Goal: Task Accomplishment & Management: Manage account settings

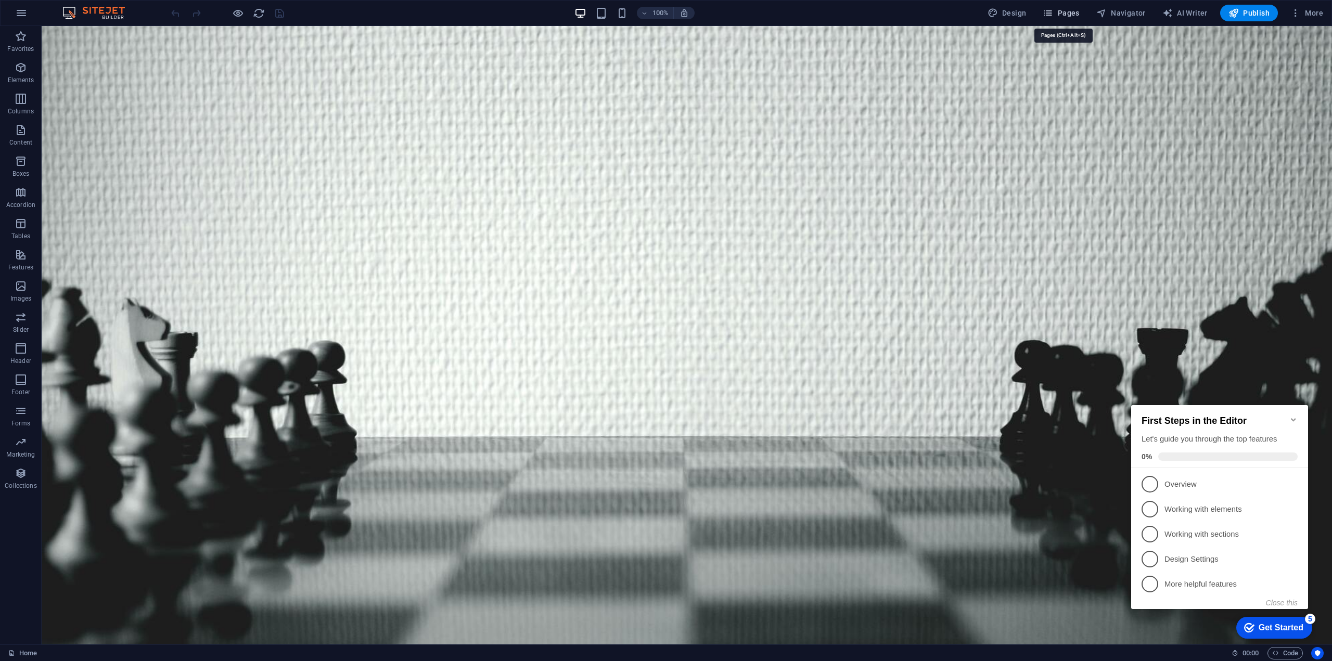
click at [1070, 14] on span "Pages" at bounding box center [1061, 13] width 36 height 10
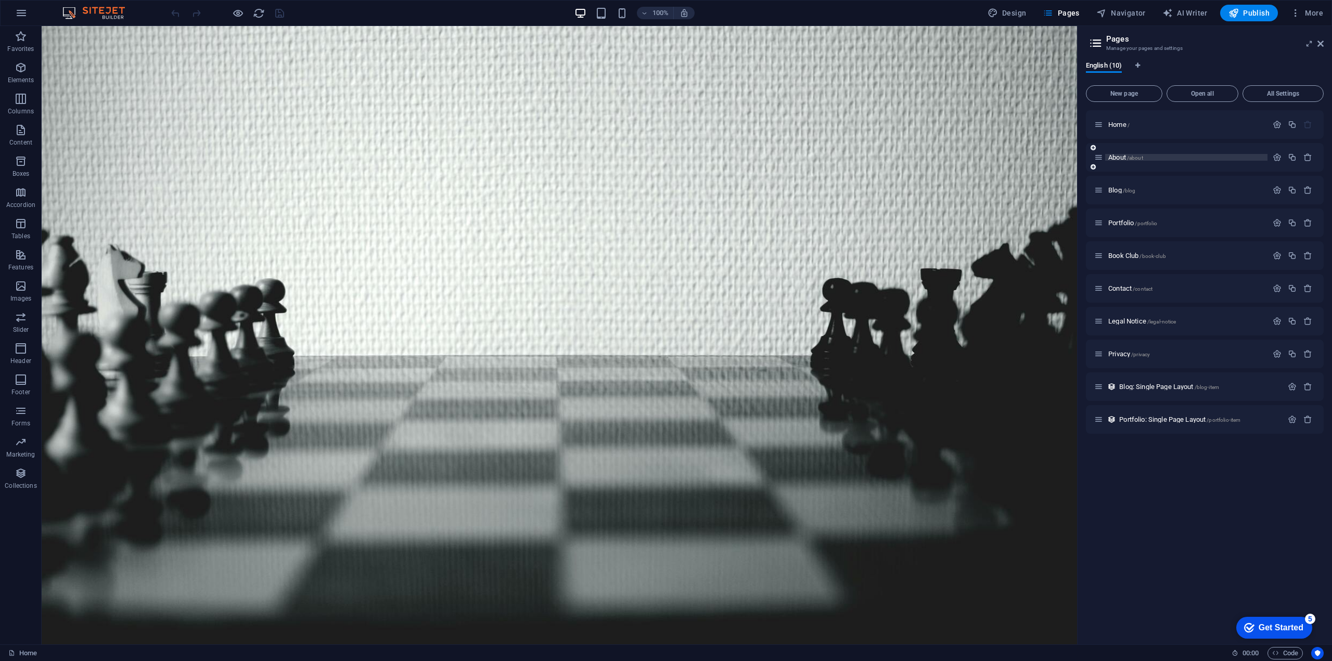
click at [1123, 155] on span "About /about" at bounding box center [1125, 157] width 35 height 8
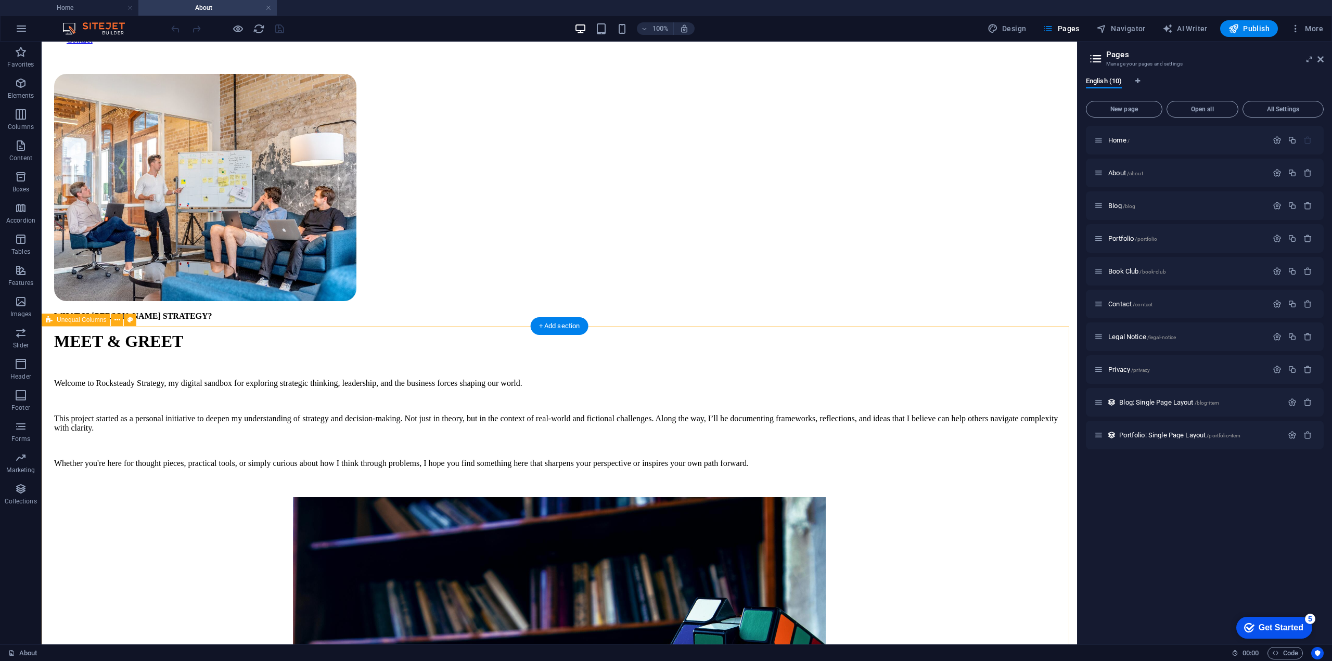
scroll to position [104, 0]
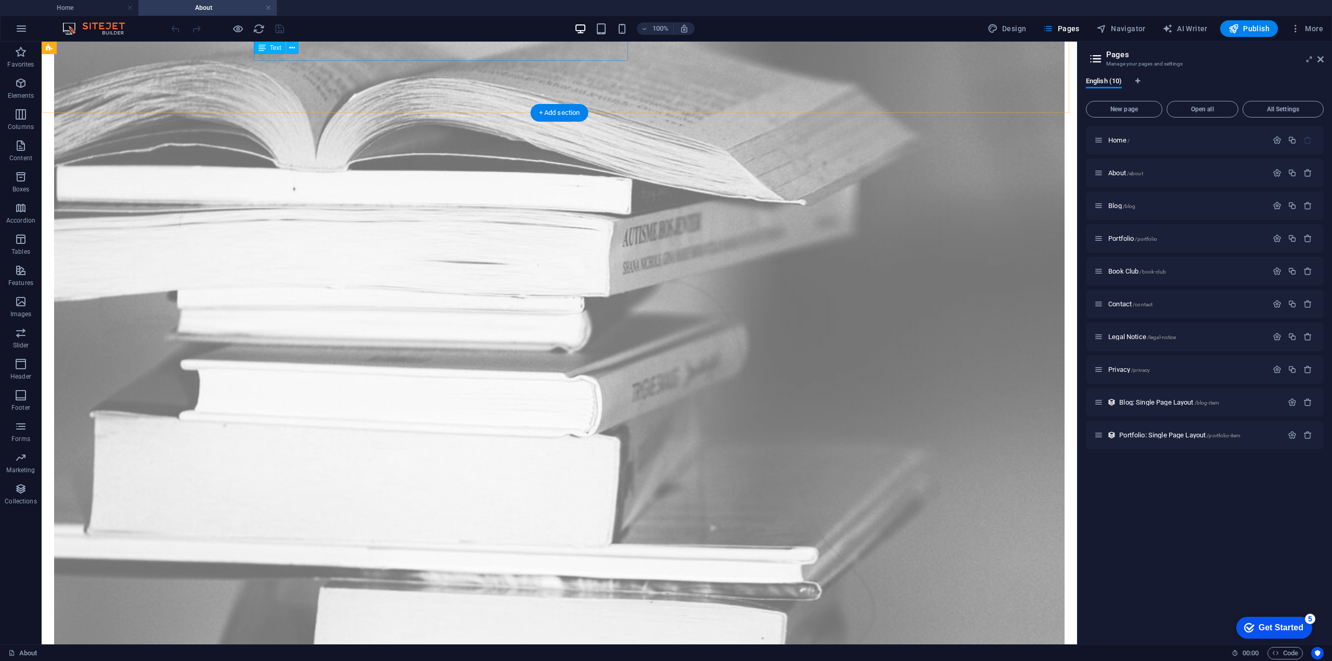
scroll to position [1457, 0]
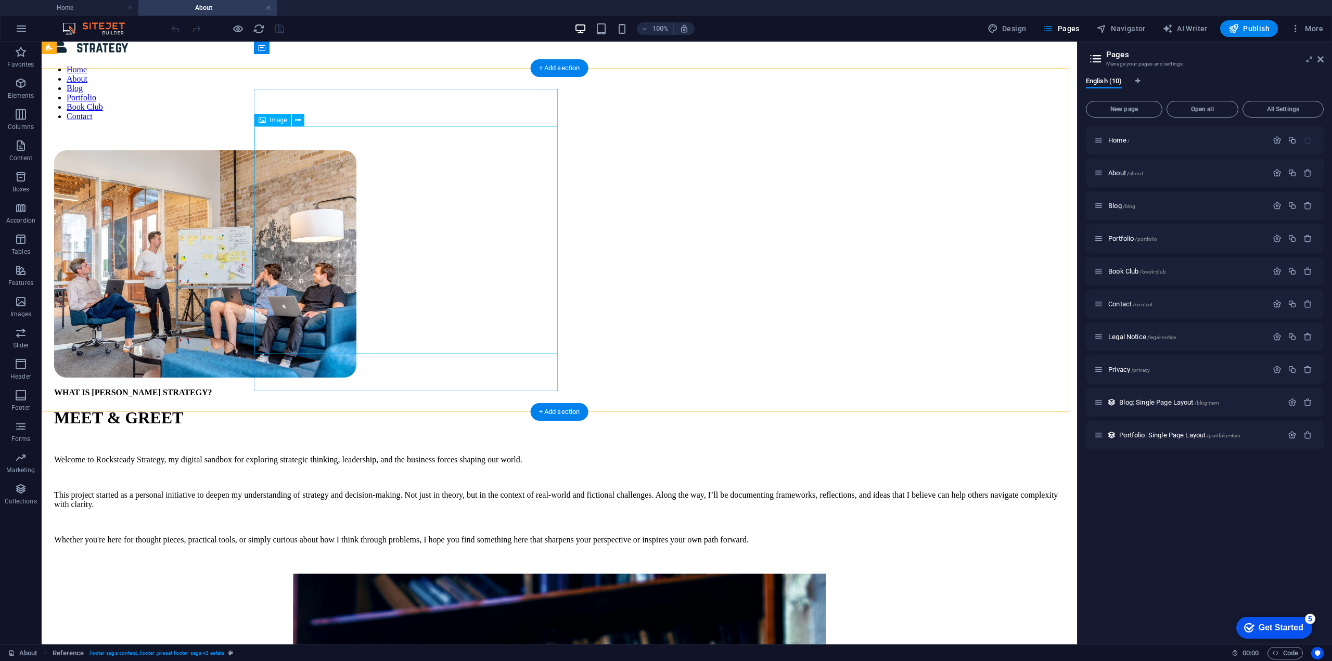
scroll to position [0, 0]
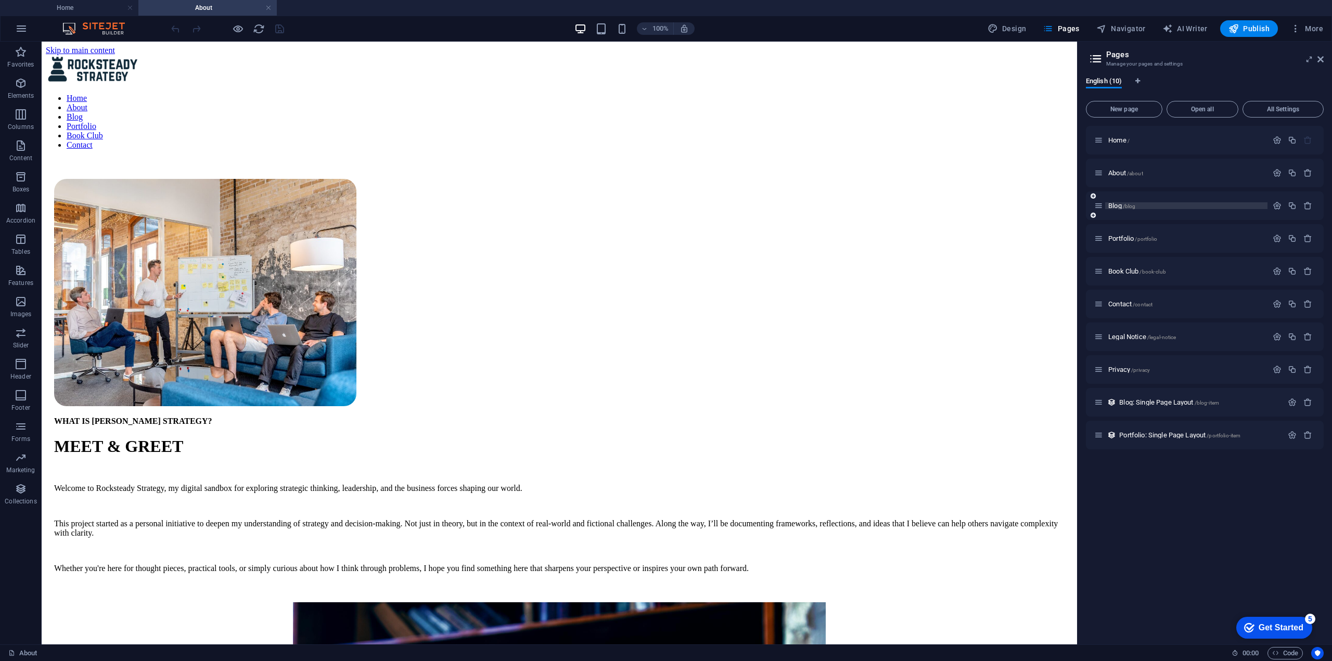
click at [1120, 204] on span "Blog /blog" at bounding box center [1121, 206] width 27 height 8
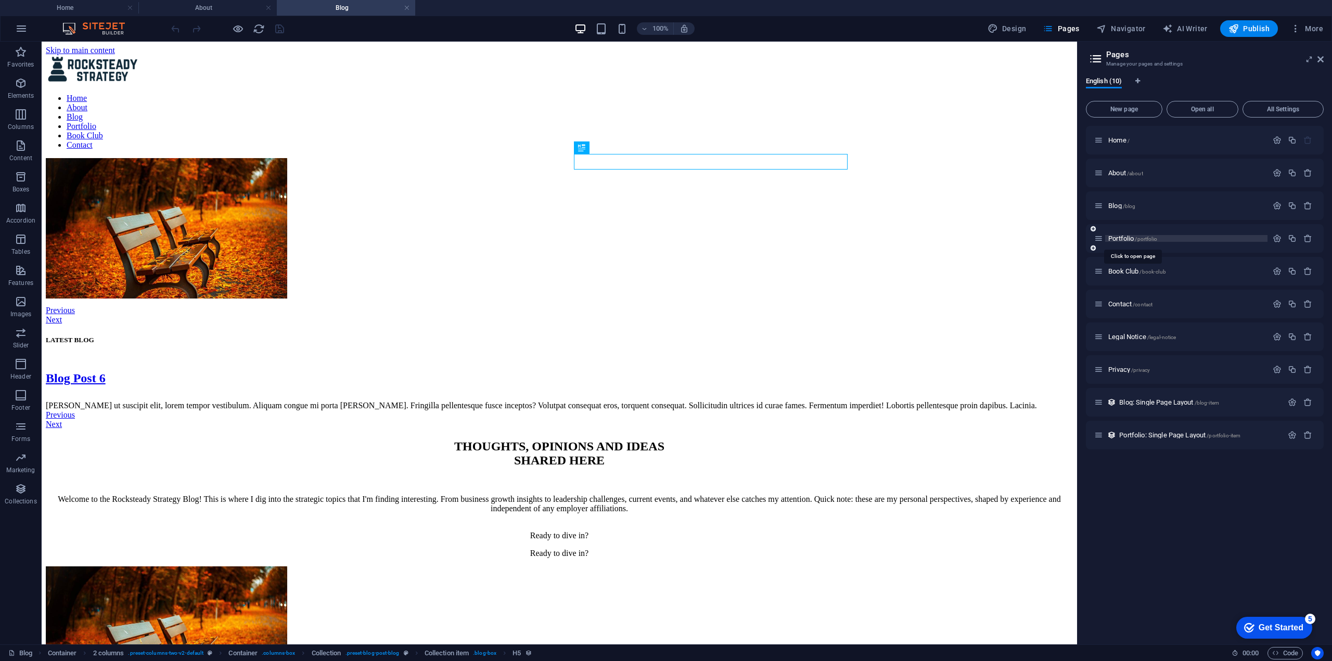
click at [1120, 241] on span "Portfolio /portfolio" at bounding box center [1132, 239] width 49 height 8
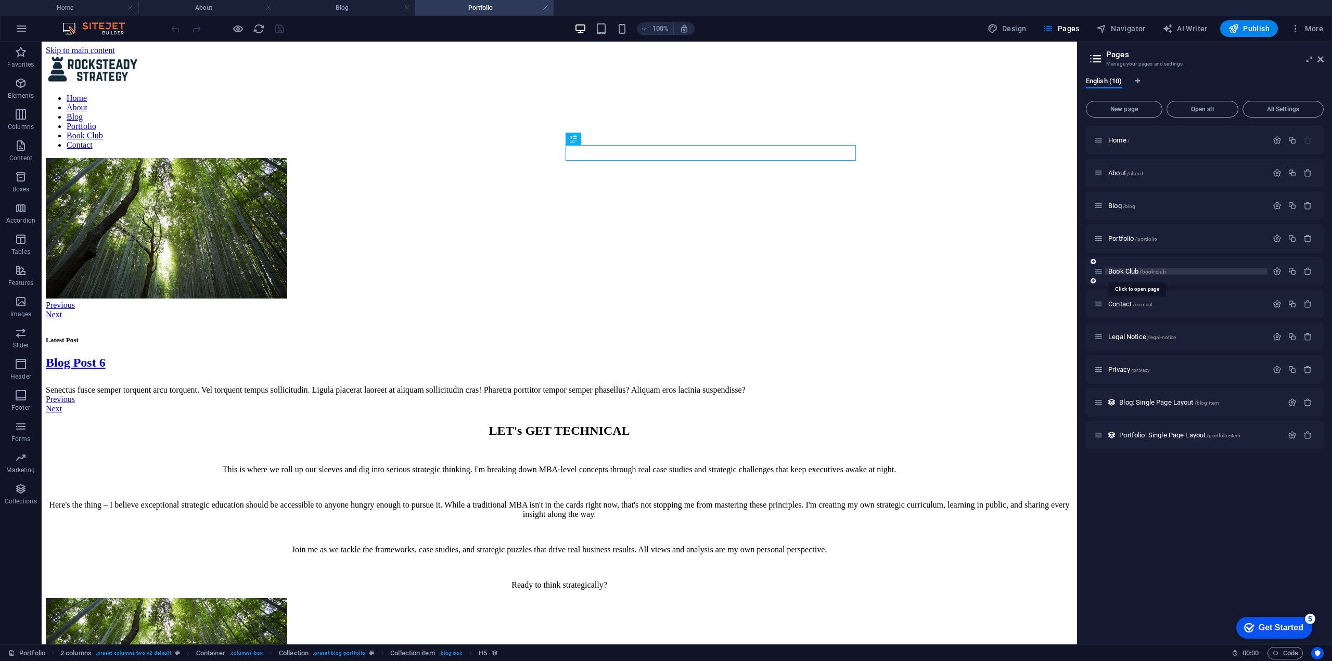
click at [1118, 274] on span "Book Club /book-club" at bounding box center [1137, 271] width 58 height 8
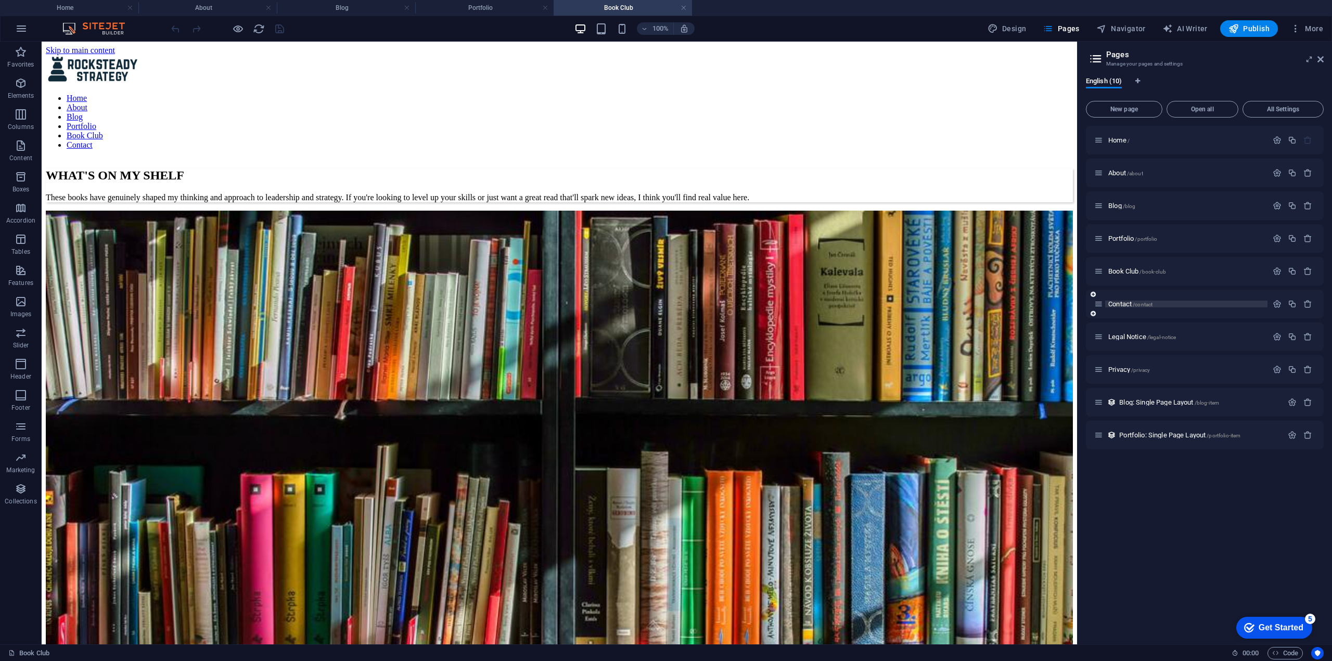
click at [1134, 302] on span "/contact" at bounding box center [1143, 305] width 20 height 6
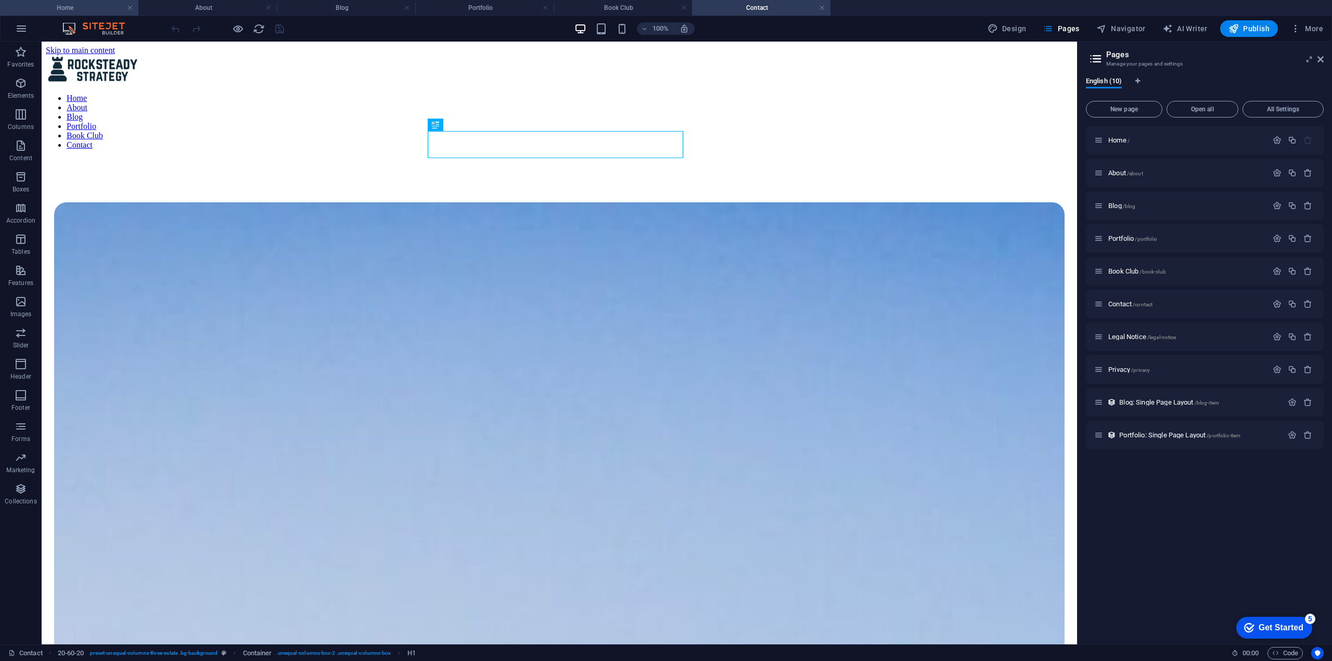
click at [78, 7] on h4 "Home" at bounding box center [69, 7] width 138 height 11
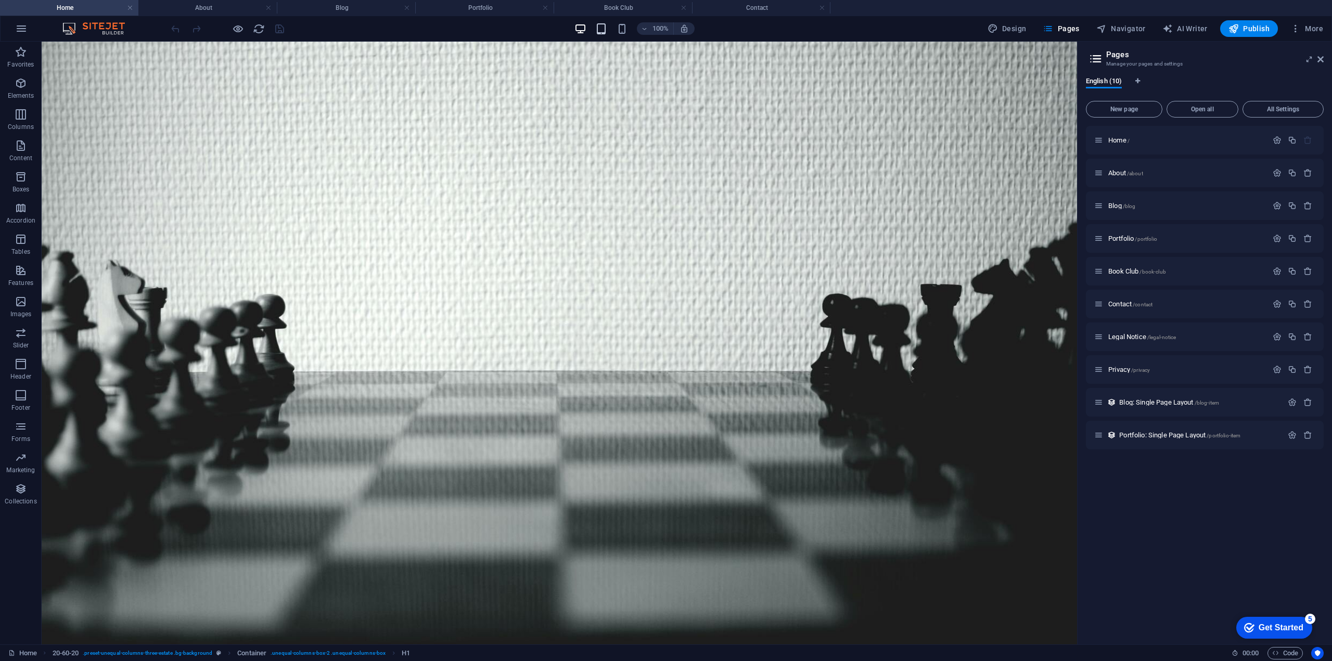
click at [605, 34] on icon "button" at bounding box center [601, 29] width 12 height 12
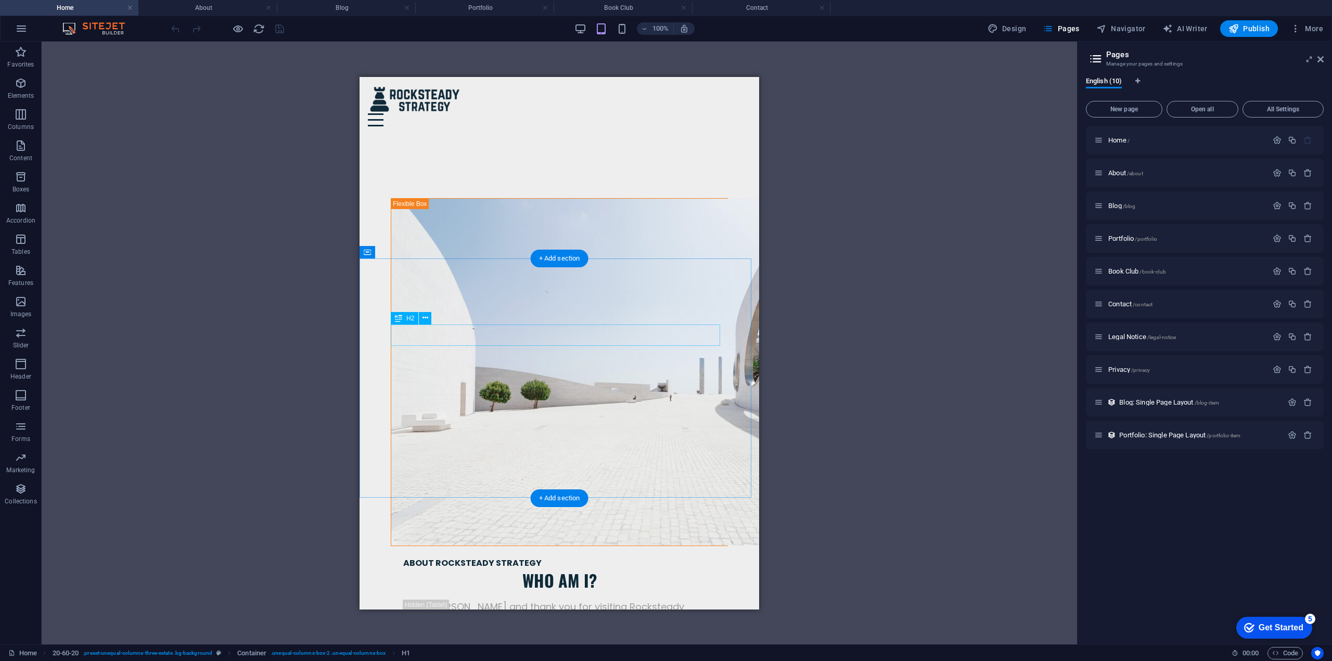
scroll to position [822, 0]
click at [159, 284] on div "Drag here to replace the existing content. Press “Ctrl” if you want to create a…" at bounding box center [559, 343] width 1035 height 603
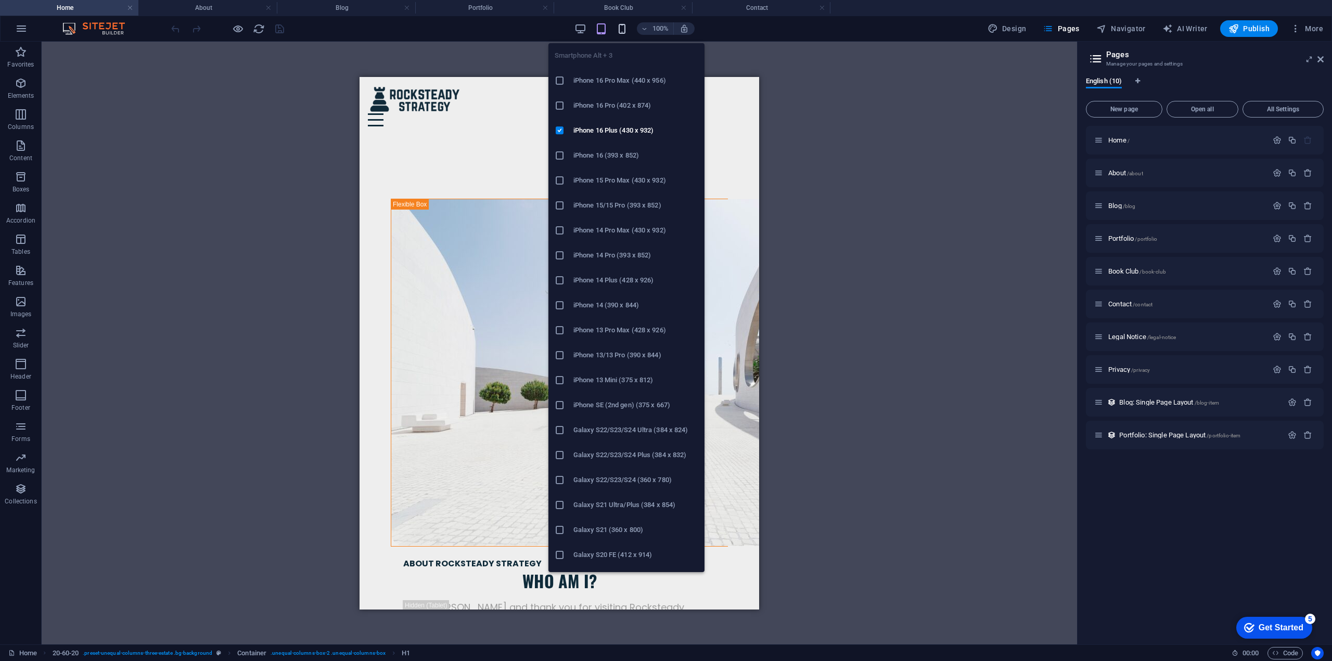
click at [621, 25] on icon "button" at bounding box center [622, 29] width 12 height 12
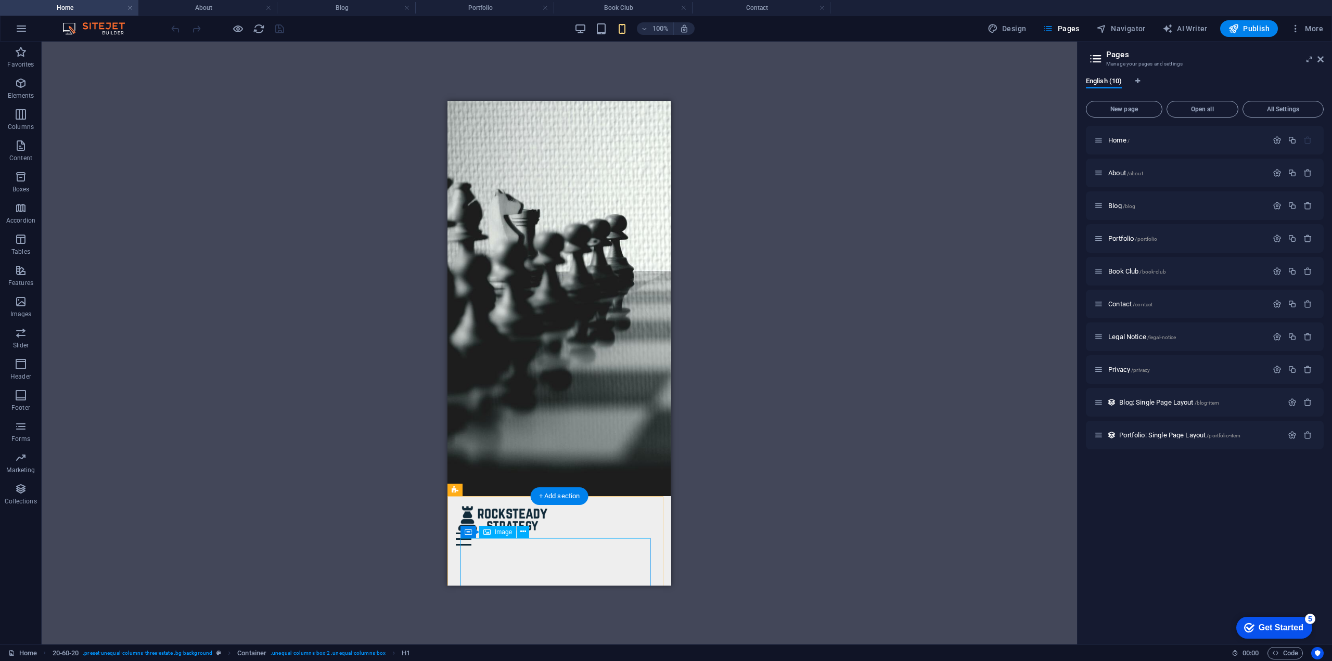
scroll to position [0, 0]
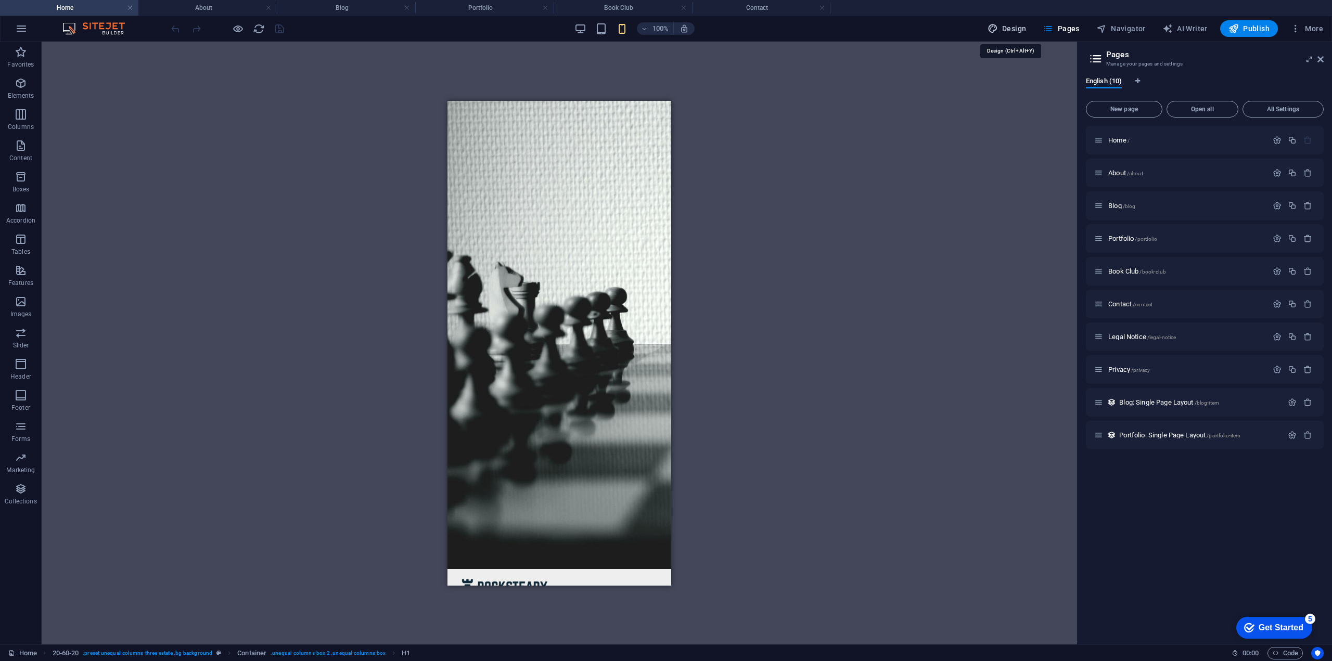
click at [1018, 34] on button "Design" at bounding box center [1006, 28] width 47 height 17
select select "px"
select select "500"
select select "px"
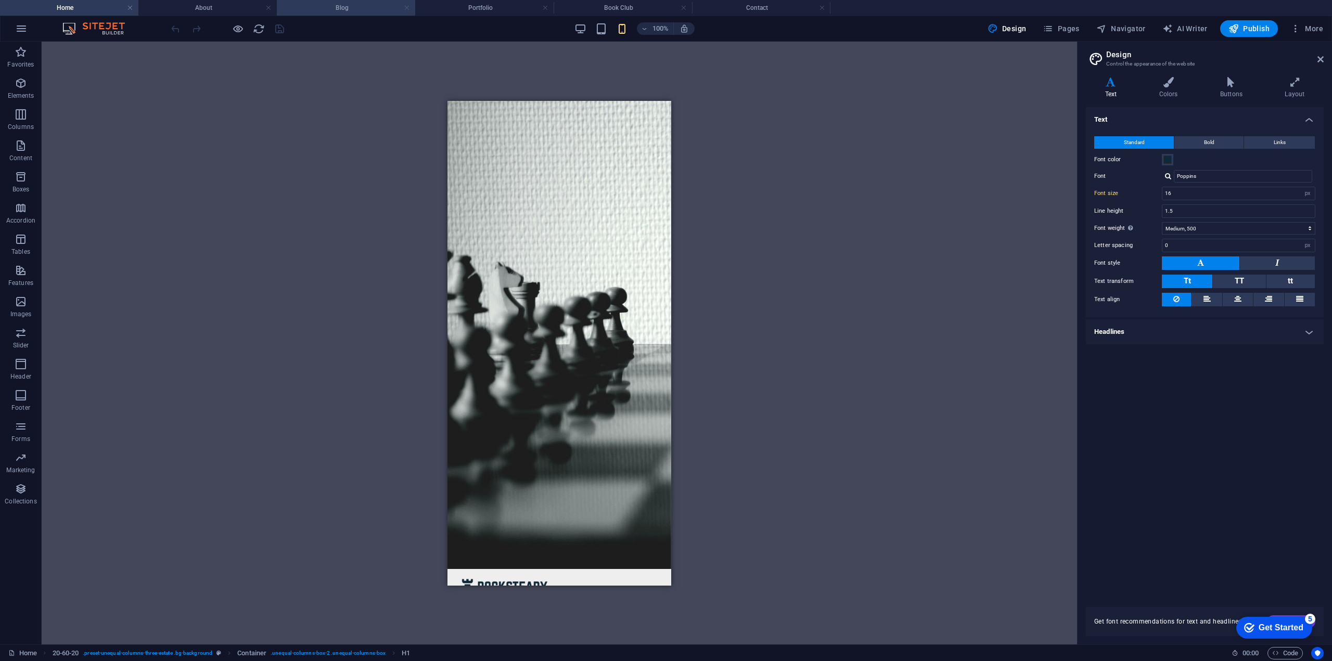
click at [266, 9] on link at bounding box center [268, 8] width 6 height 10
click at [267, 9] on link at bounding box center [268, 8] width 6 height 10
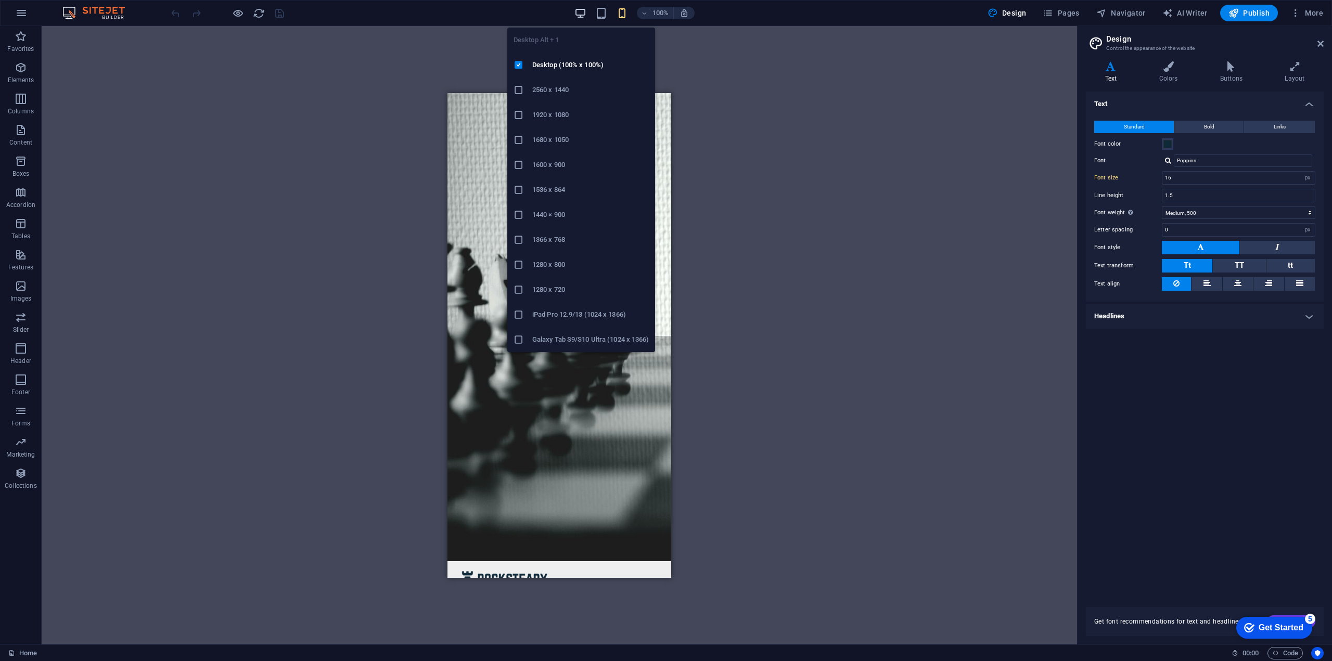
click at [583, 17] on icon "button" at bounding box center [580, 13] width 12 height 12
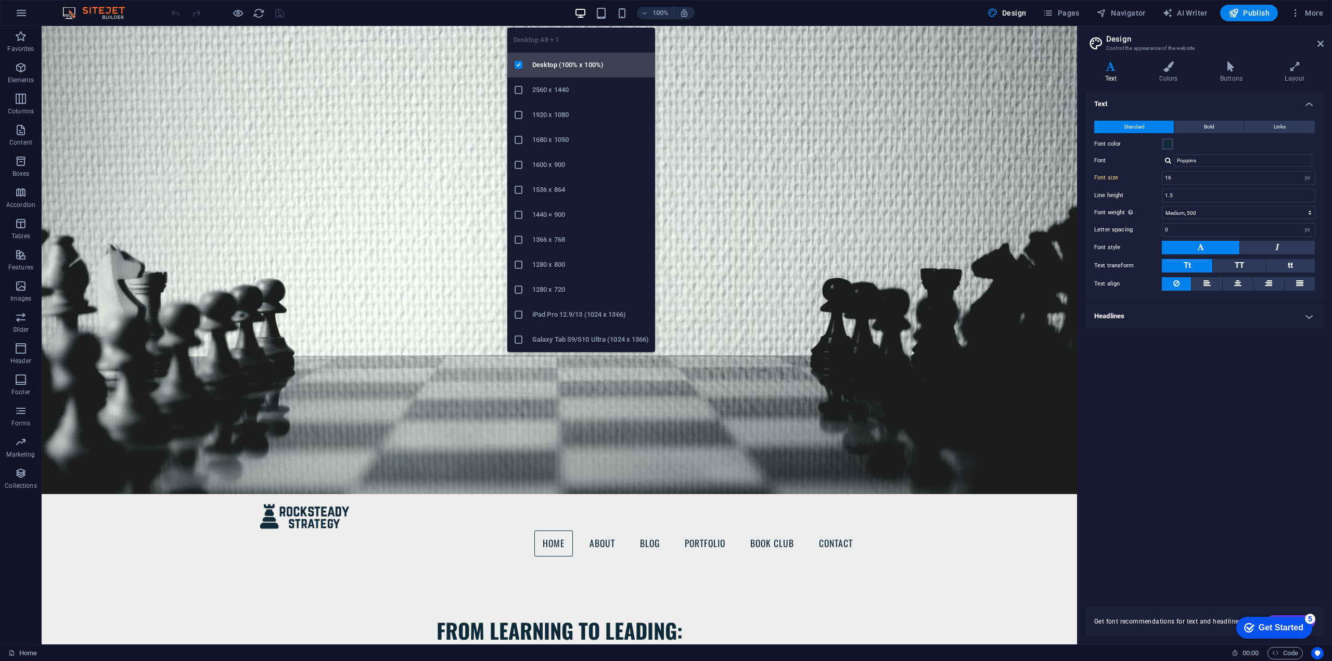
type input "18"
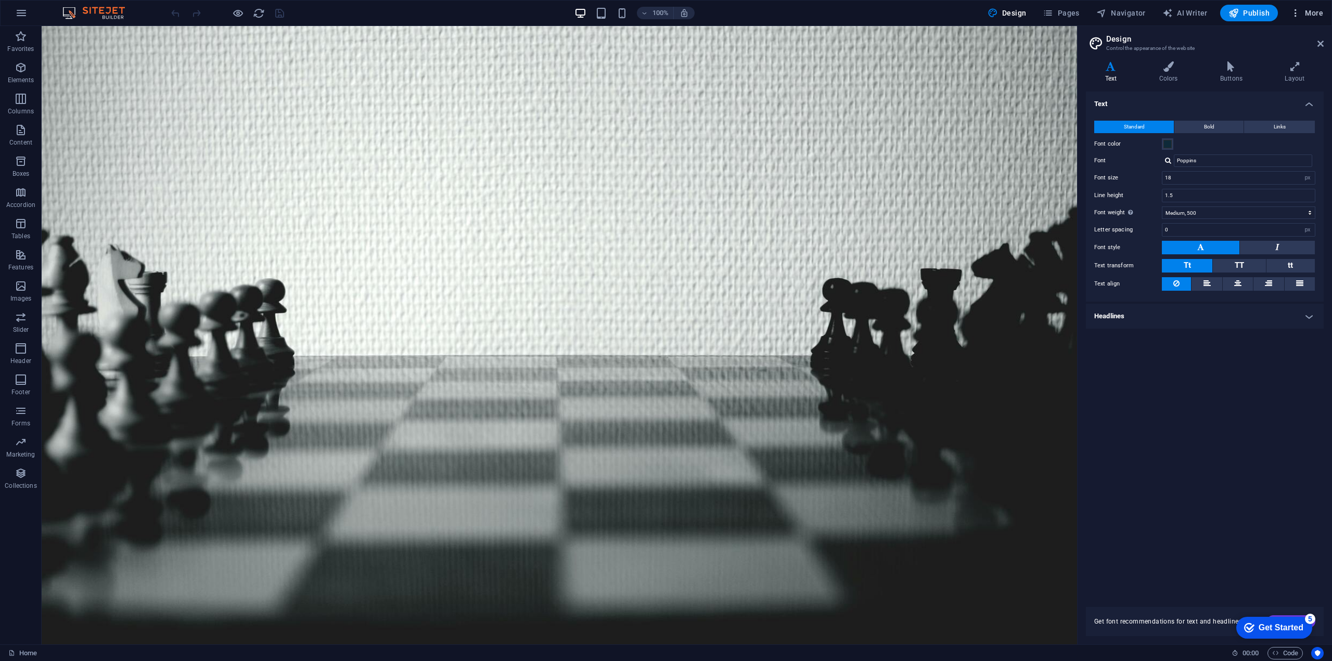
click at [1312, 14] on span "More" at bounding box center [1306, 13] width 33 height 10
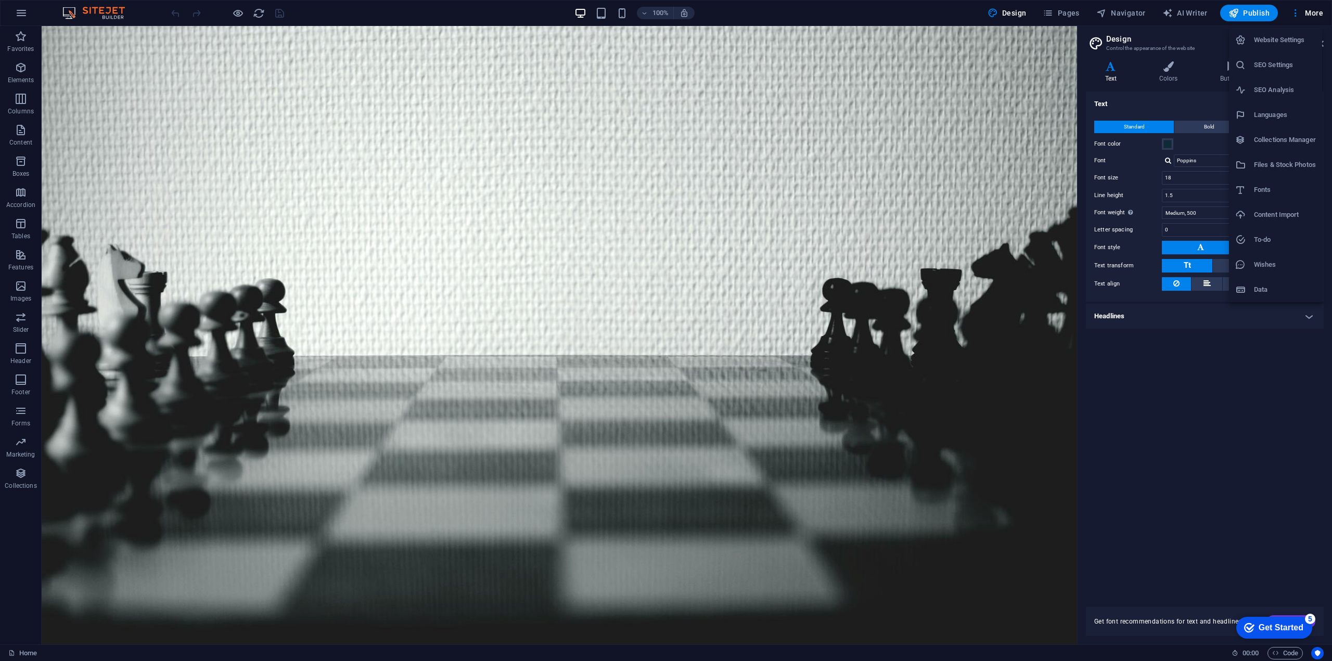
click at [1299, 138] on h6 "Collections Manager" at bounding box center [1285, 140] width 62 height 12
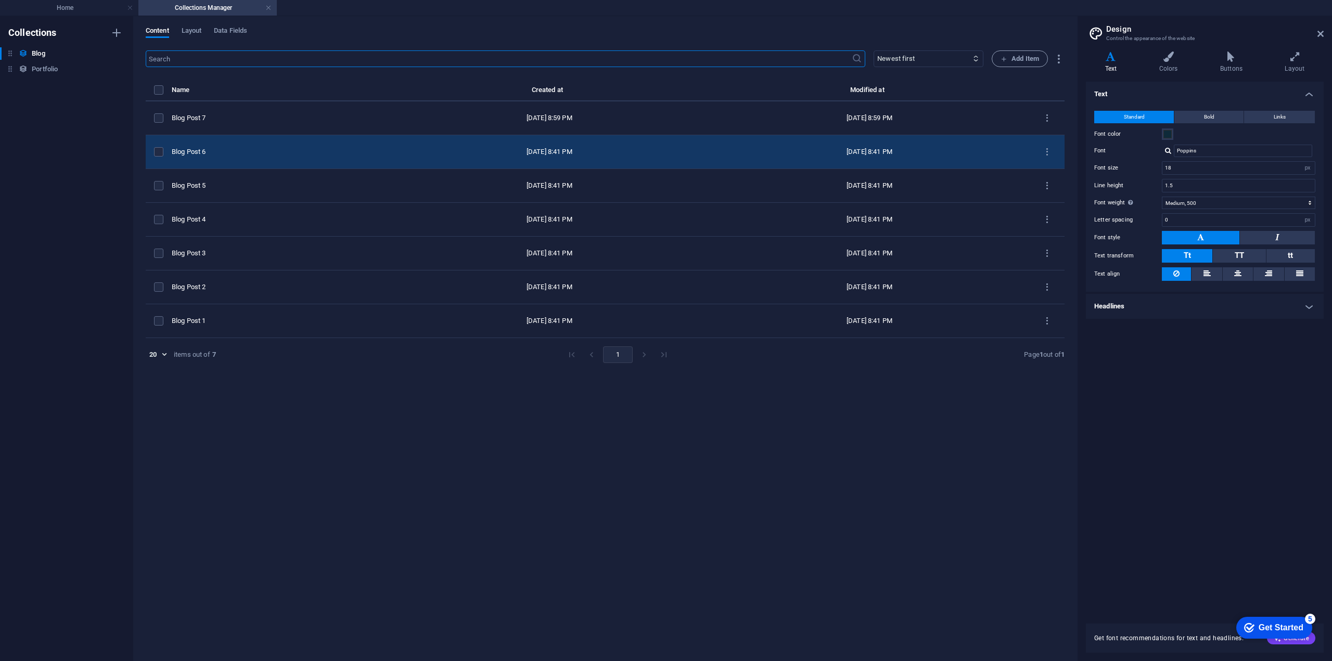
click at [447, 155] on div "[DATE] 8:41 PM" at bounding box center [548, 151] width 303 height 9
select select "Category 1"
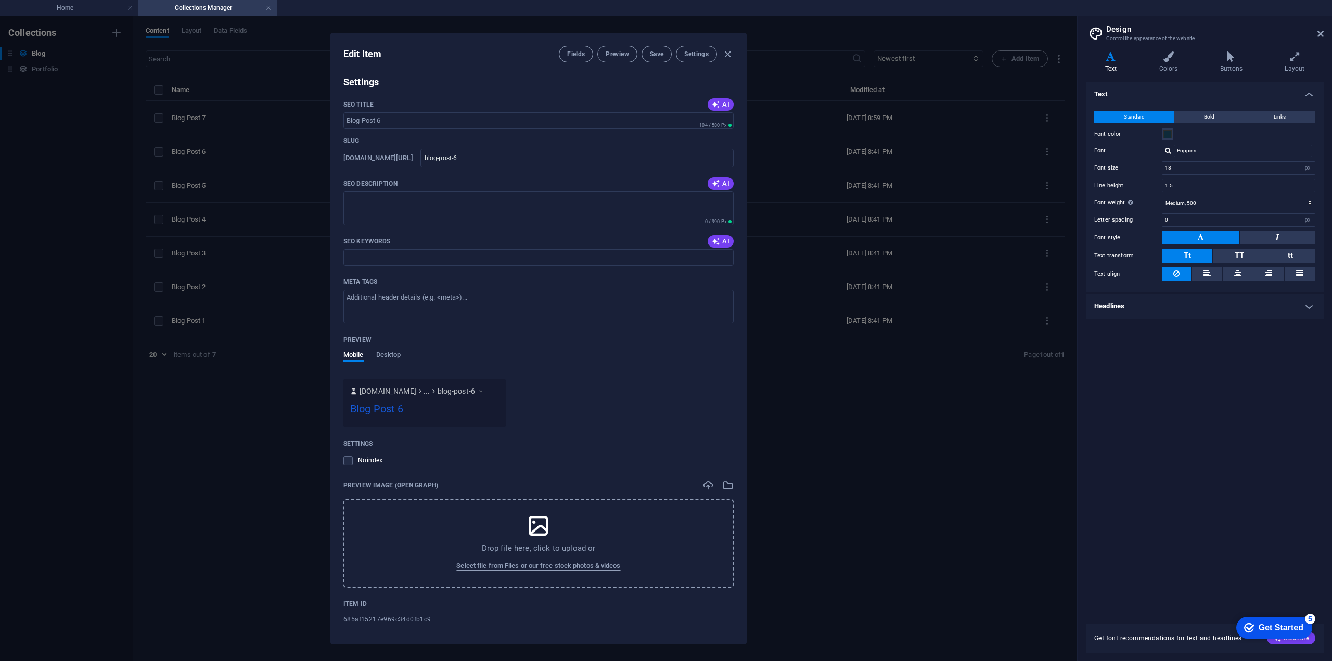
scroll to position [669, 0]
click at [730, 52] on icon "button" at bounding box center [728, 54] width 12 height 12
type input "[DATE]"
type input "blog-post-6"
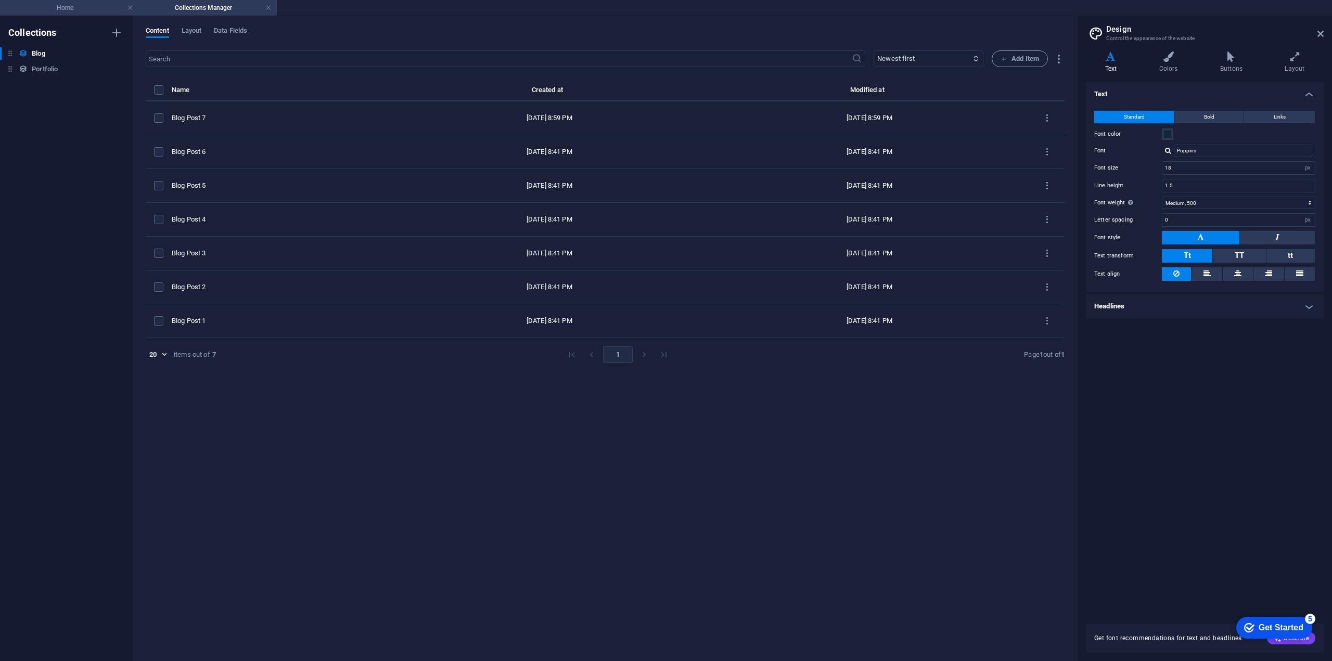
click at [84, 7] on h4 "Home" at bounding box center [69, 7] width 138 height 11
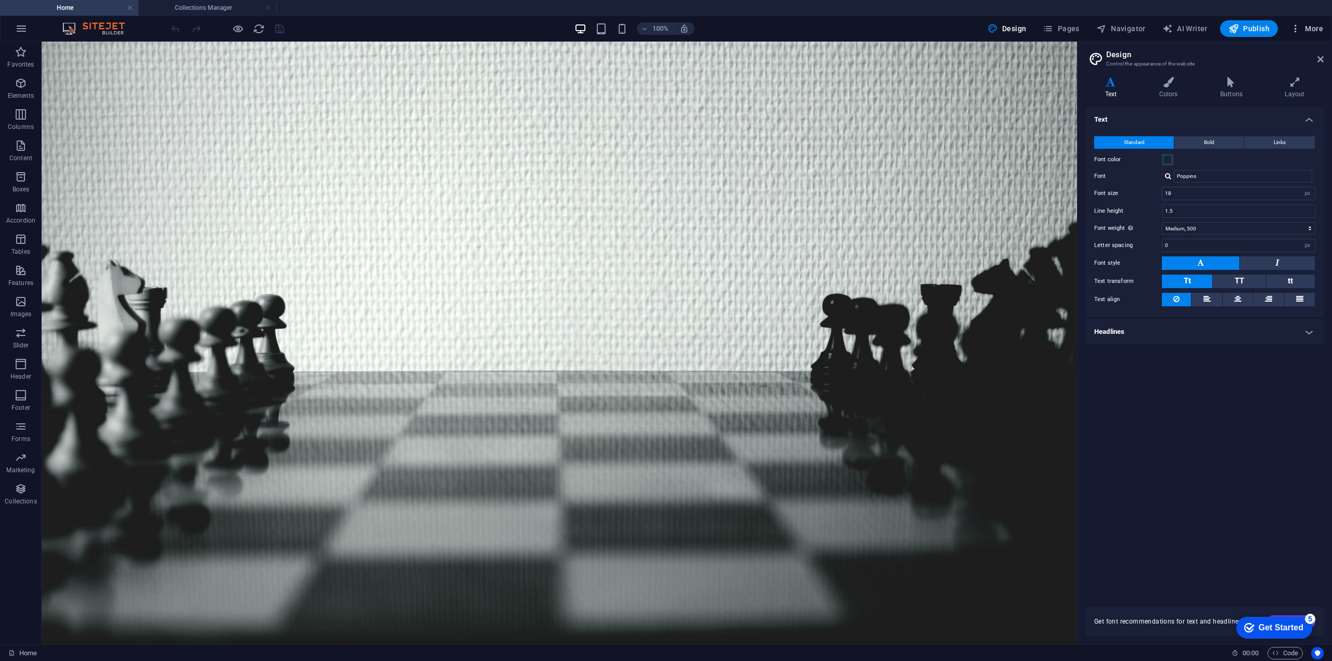
click at [1312, 24] on span "More" at bounding box center [1306, 28] width 33 height 10
click at [1073, 38] on div at bounding box center [666, 330] width 1332 height 661
click at [1076, 25] on div "Website Settings SEO Settings SEO Analysis Languages Collections Manager Files …" at bounding box center [666, 333] width 1332 height 655
click at [1066, 28] on span "Pages" at bounding box center [1061, 28] width 36 height 10
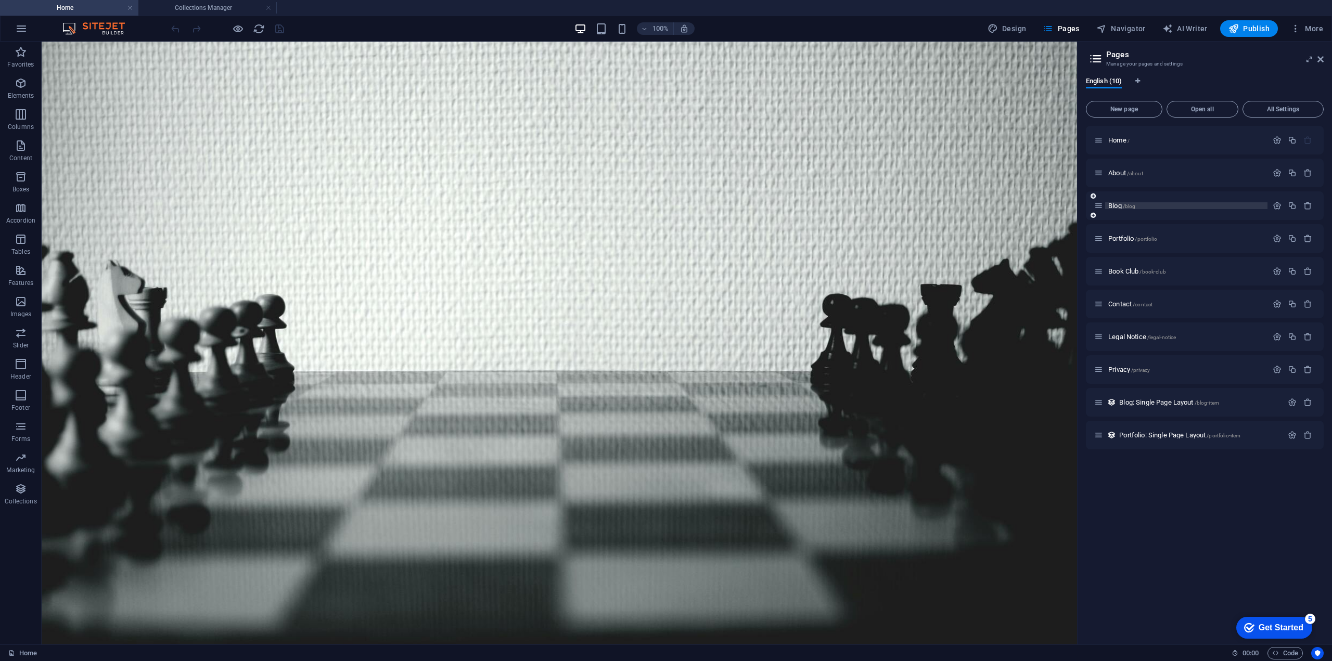
click at [1141, 205] on p "Blog /blog" at bounding box center [1186, 205] width 156 height 7
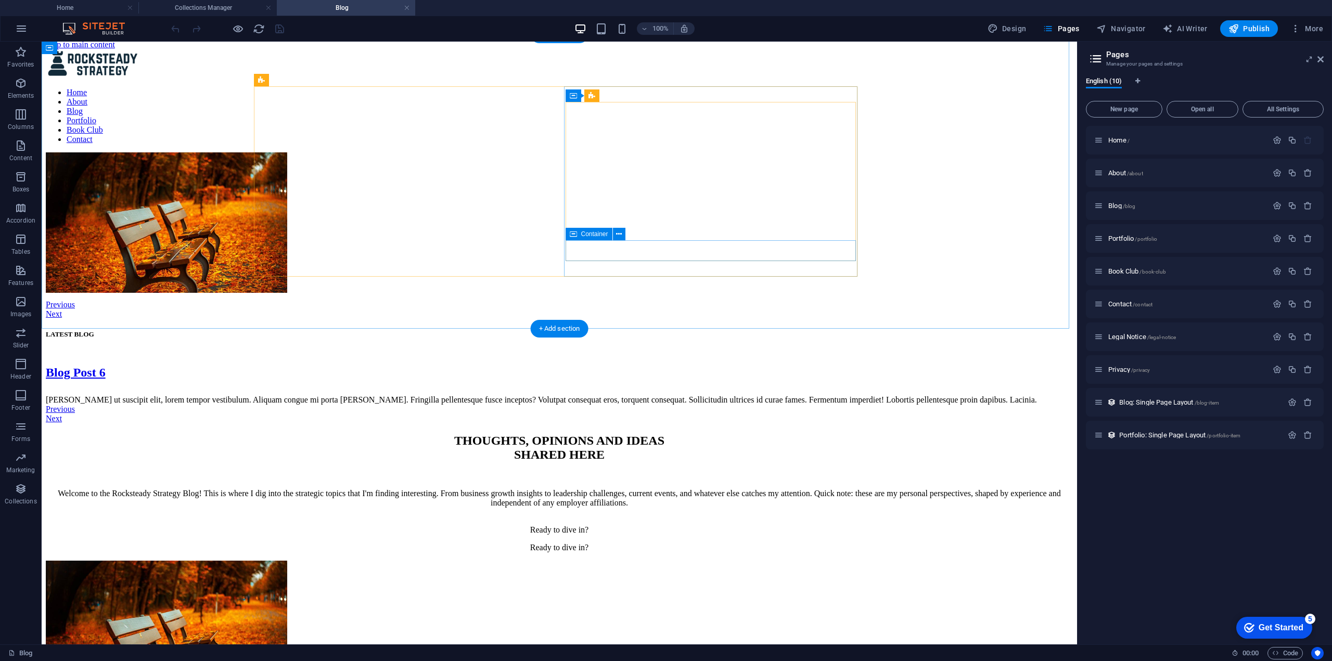
scroll to position [0, 0]
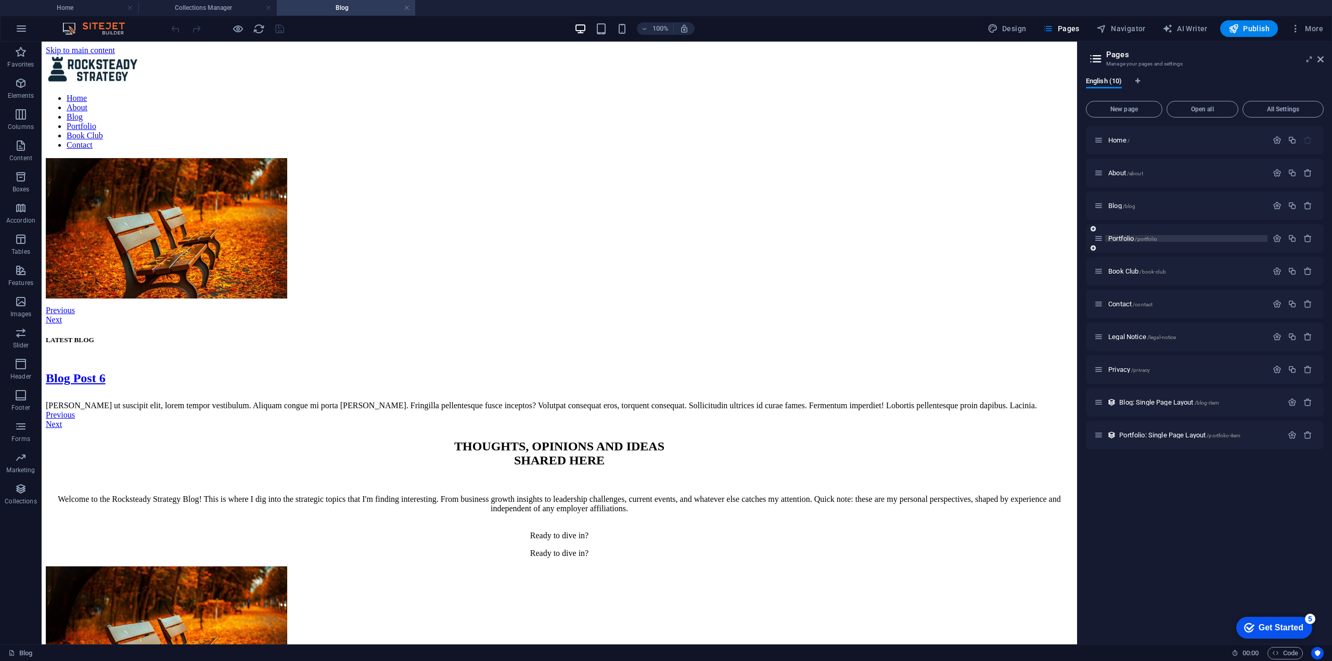
click at [1127, 241] on span "Portfolio /portfolio" at bounding box center [1132, 239] width 49 height 8
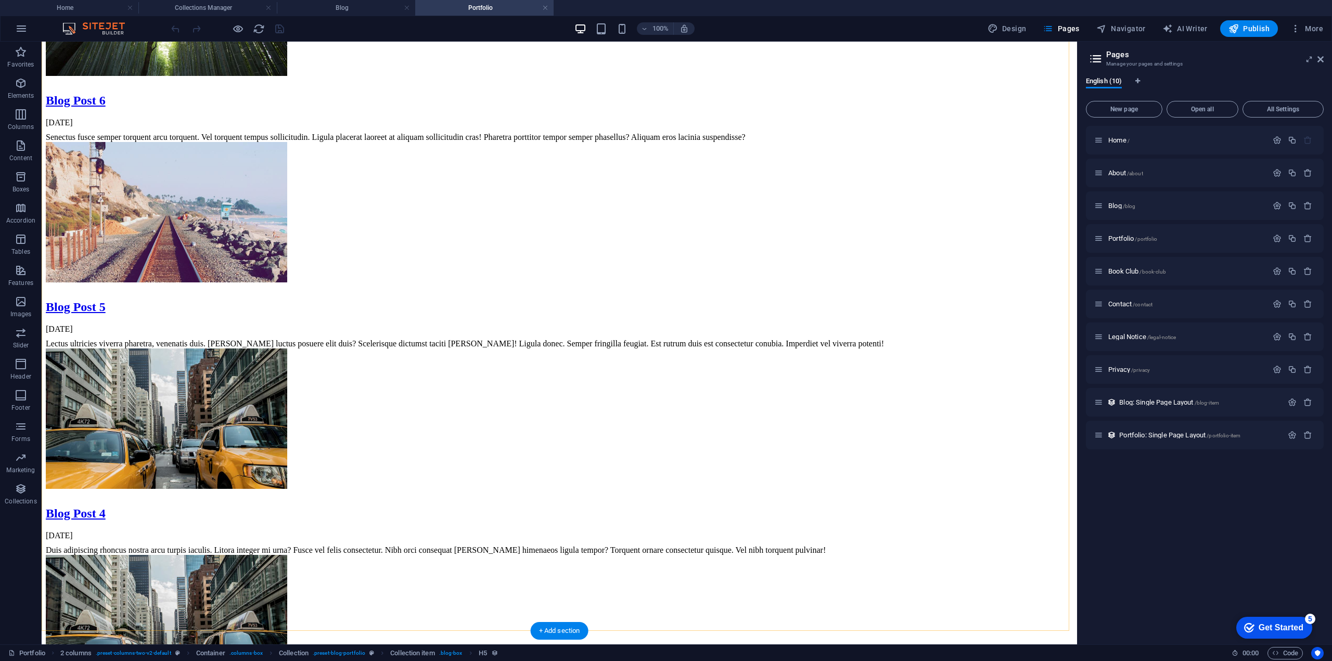
scroll to position [676, 0]
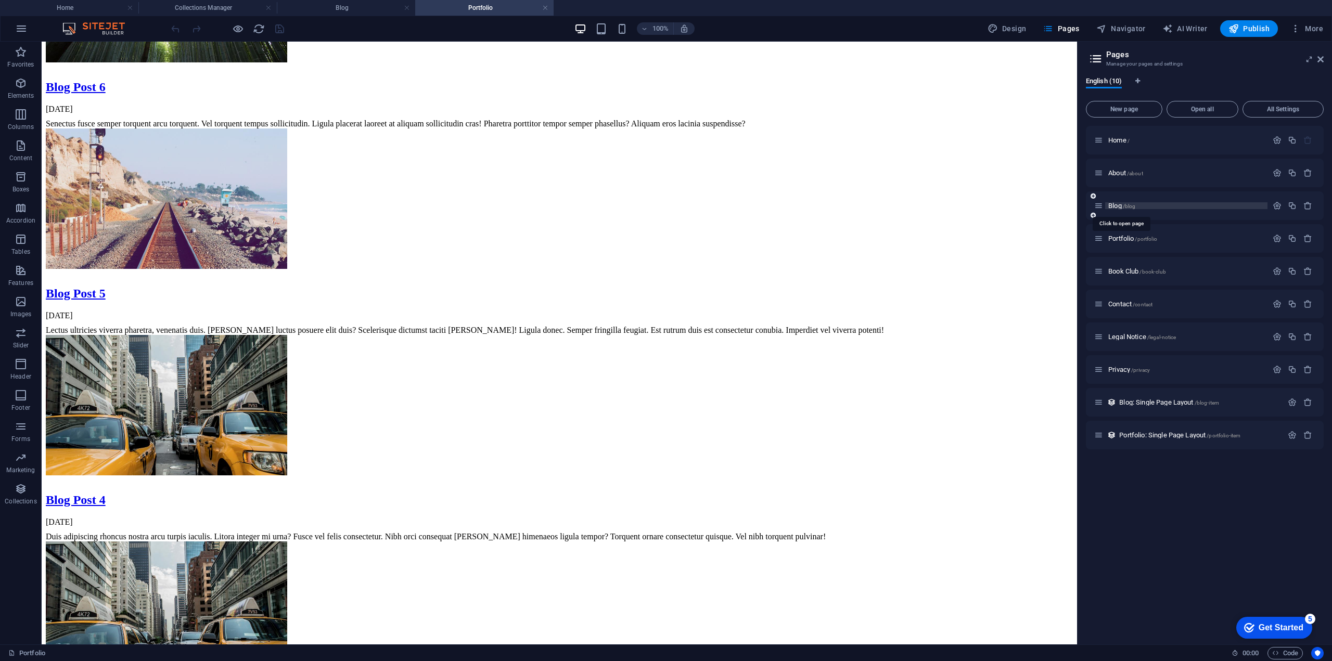
click at [1117, 203] on span "Blog /blog" at bounding box center [1121, 206] width 27 height 8
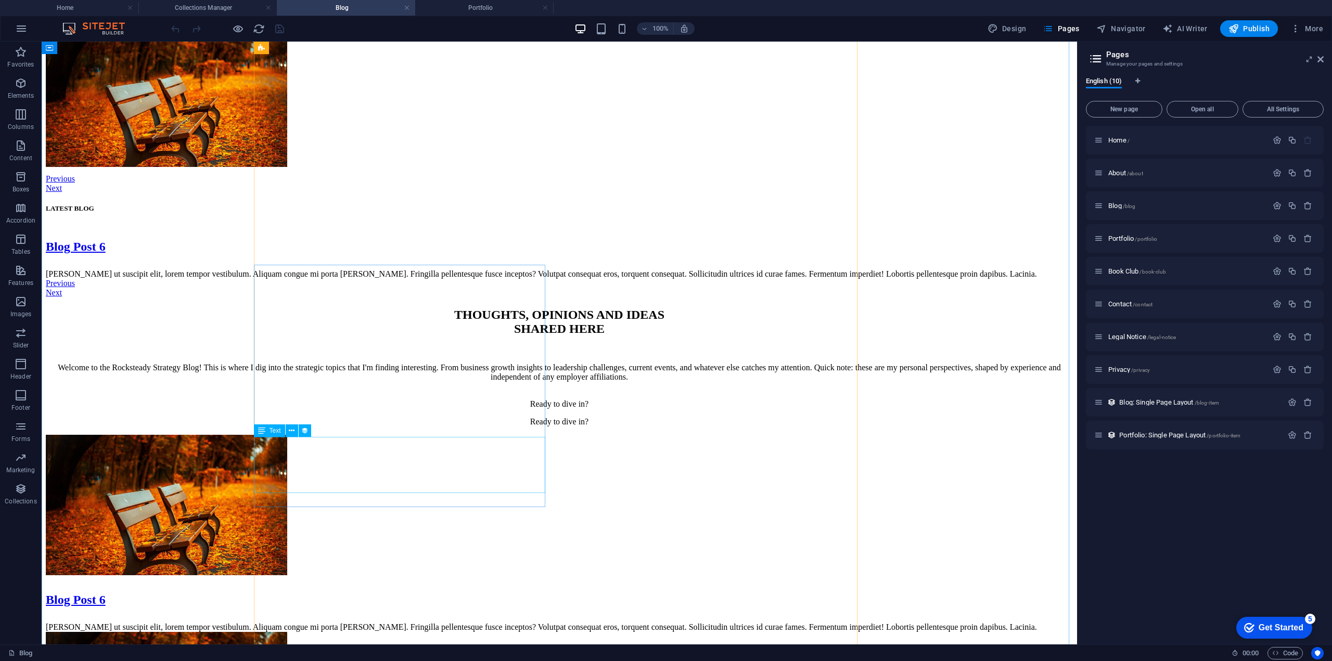
scroll to position [0, 0]
